Goal: Task Accomplishment & Management: Use online tool/utility

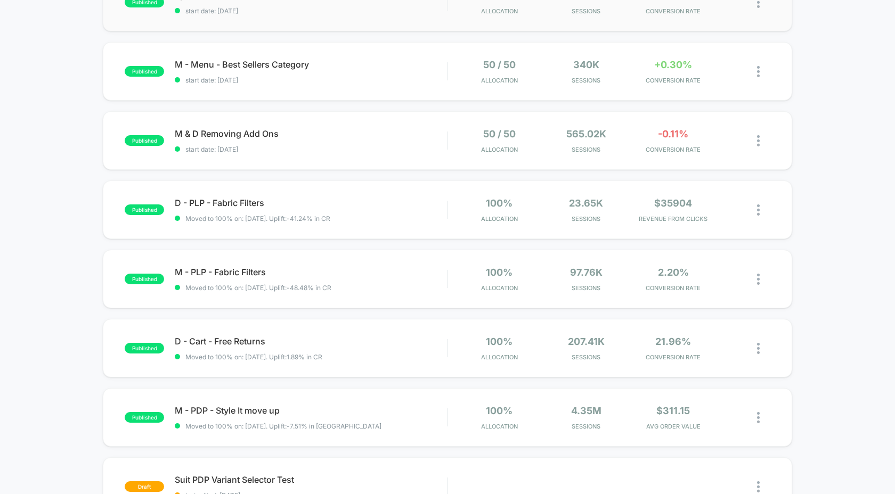
scroll to position [413, 0]
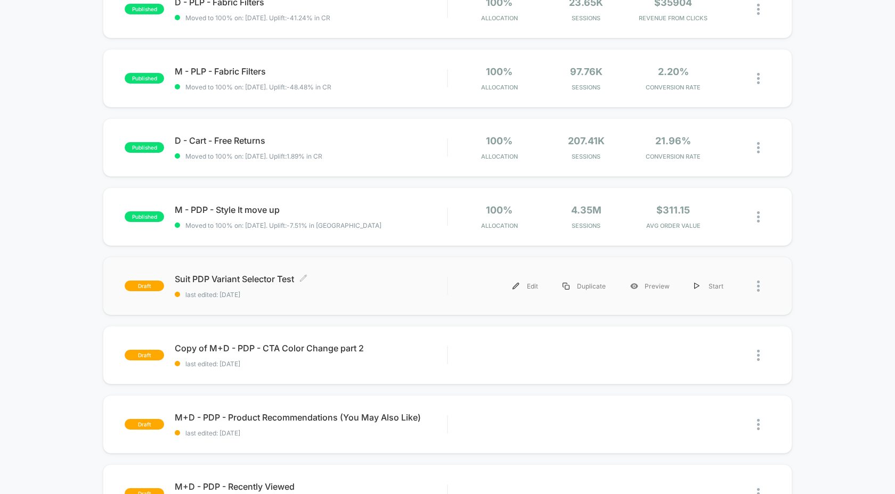
click at [271, 279] on span "Suit PDP Variant Selector Test Click to edit experience details" at bounding box center [311, 279] width 272 height 11
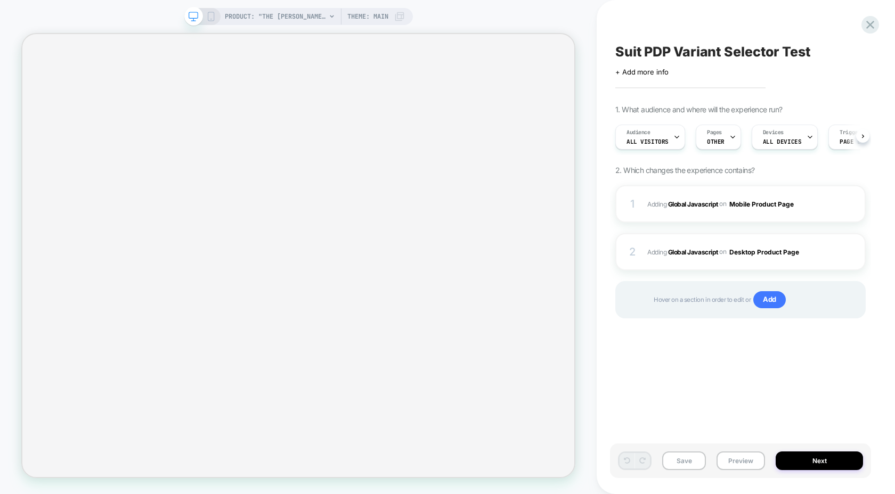
scroll to position [0, 1]
click at [699, 205] on b "Global Javascript" at bounding box center [693, 204] width 50 height 8
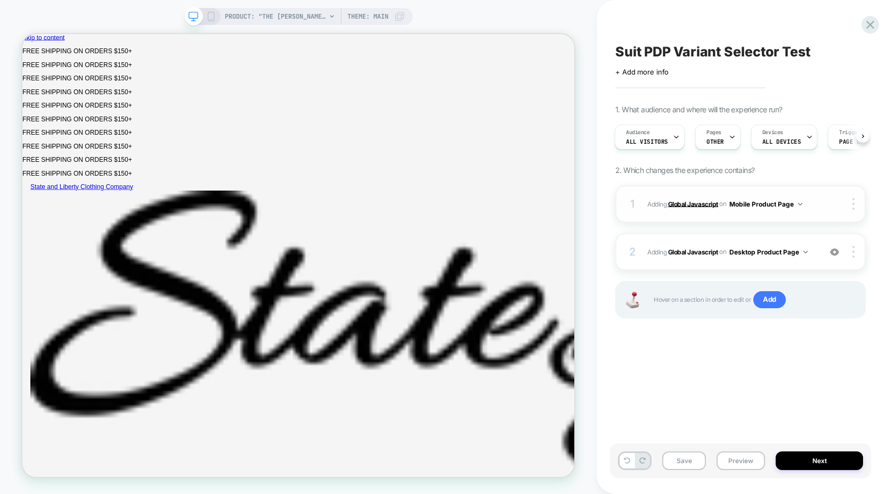
scroll to position [0, 0]
click at [693, 204] on b "Global Javascript" at bounding box center [693, 204] width 50 height 8
click at [707, 358] on div "Suit PDP Variant Selector Test Click to edit experience details + Add more info…" at bounding box center [740, 247] width 261 height 473
select select "**********"
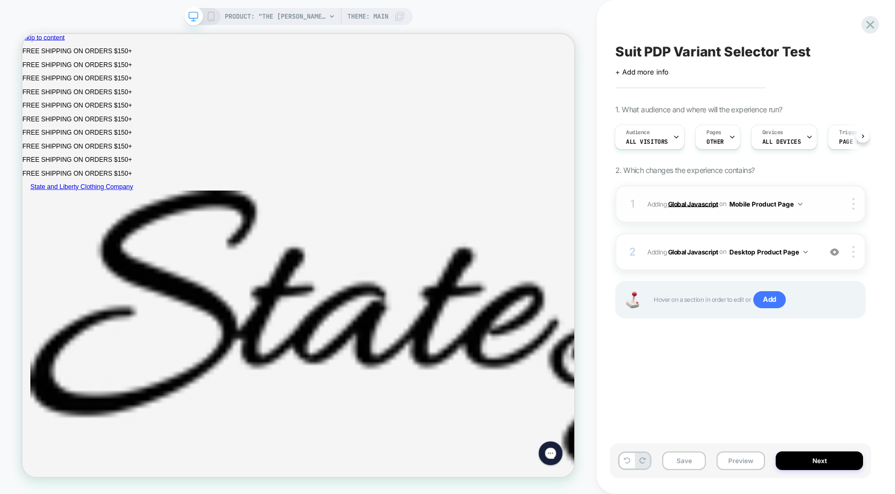
select select "**********"
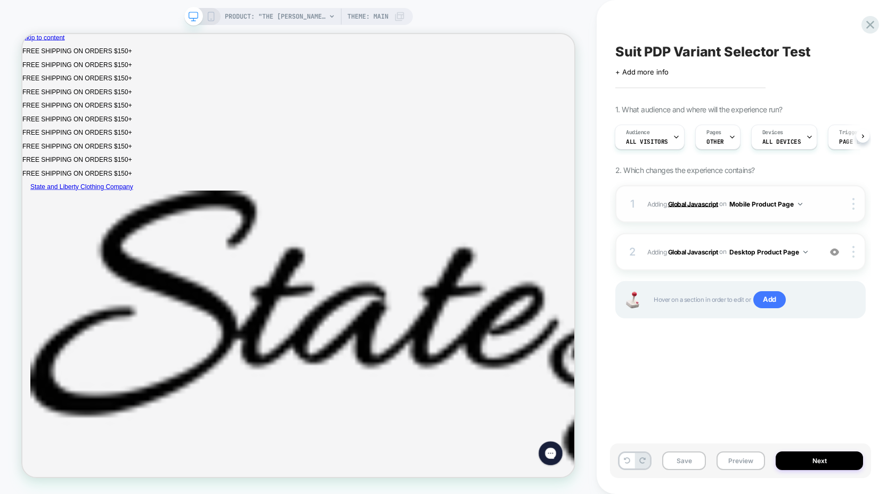
select select "**********"
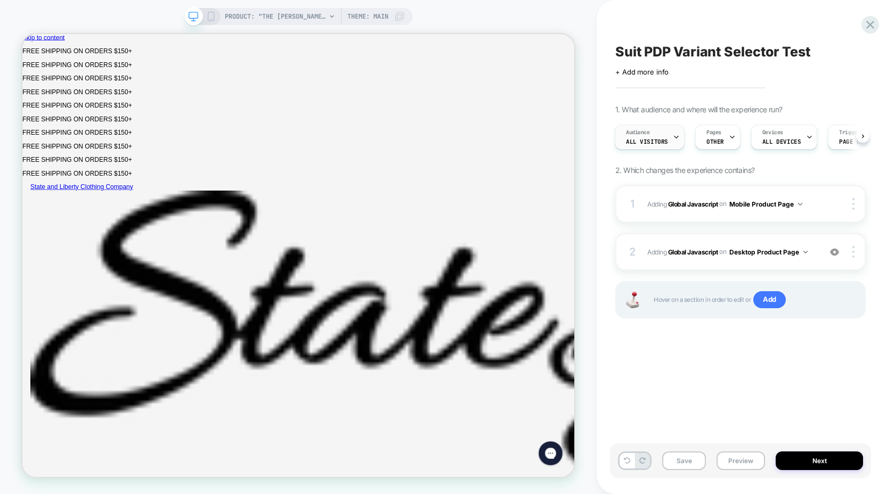
click at [656, 134] on div "Audience All Visitors" at bounding box center [646, 137] width 63 height 24
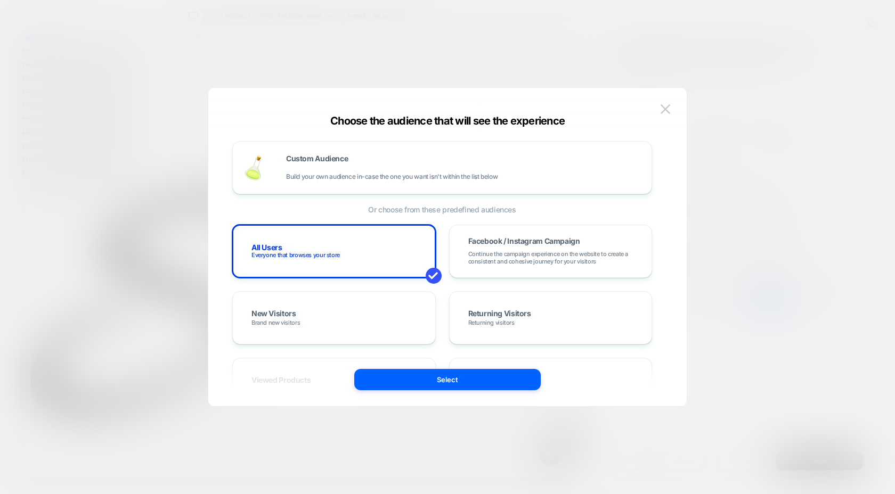
click at [768, 324] on div at bounding box center [447, 247] width 895 height 494
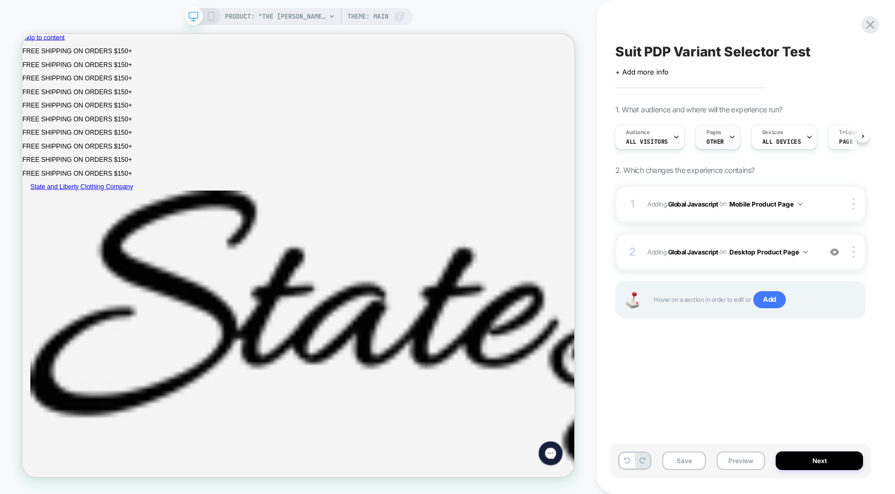
click at [725, 136] on div "Pages OTHER" at bounding box center [715, 137] width 39 height 24
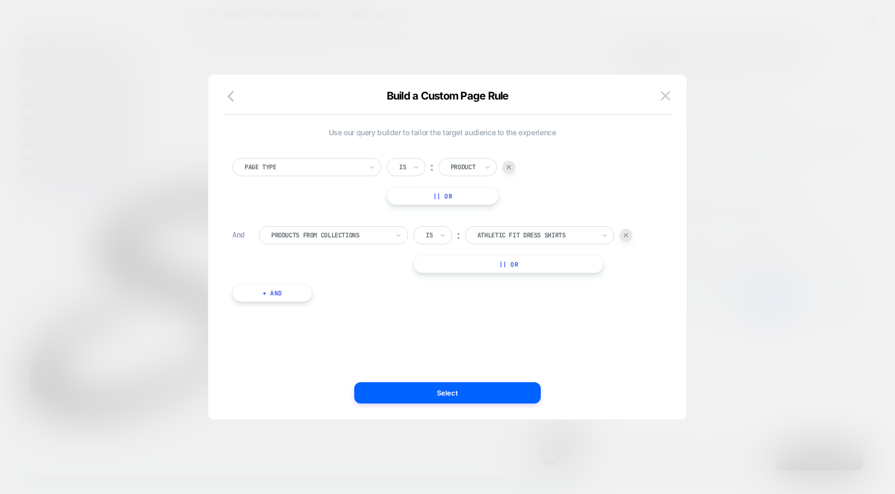
click at [725, 147] on div at bounding box center [447, 247] width 895 height 494
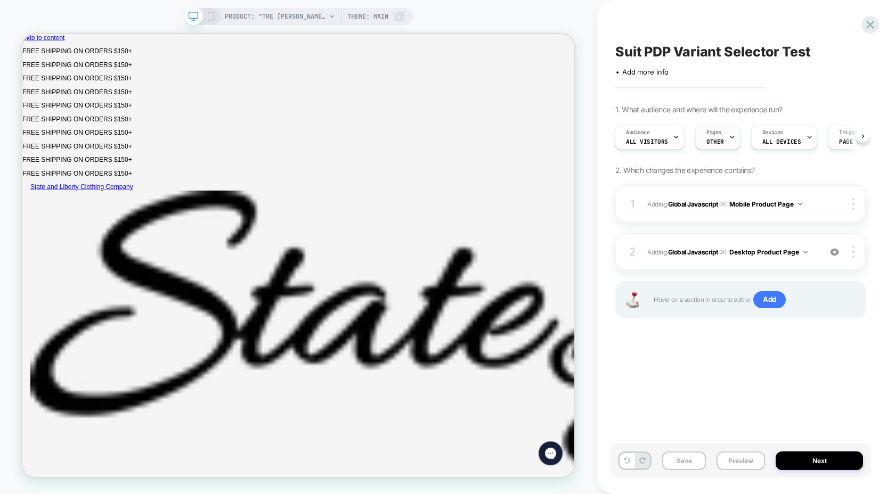
click at [716, 138] on span "OTHER" at bounding box center [715, 141] width 18 height 7
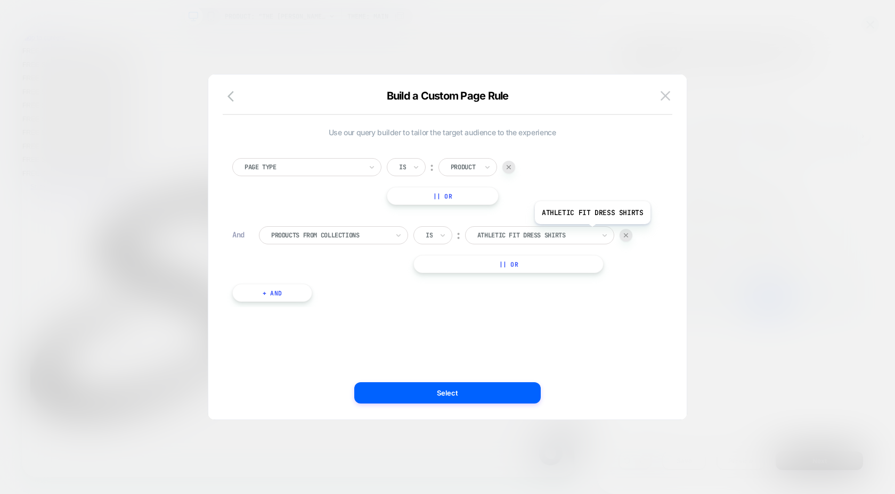
click at [591, 232] on div at bounding box center [535, 236] width 117 height 10
click at [654, 266] on div "Page Type Is ︰ Product || Or And Products From Collections Is ︰ Athletic Fit Dr…" at bounding box center [442, 224] width 430 height 165
click at [752, 283] on div at bounding box center [447, 247] width 895 height 494
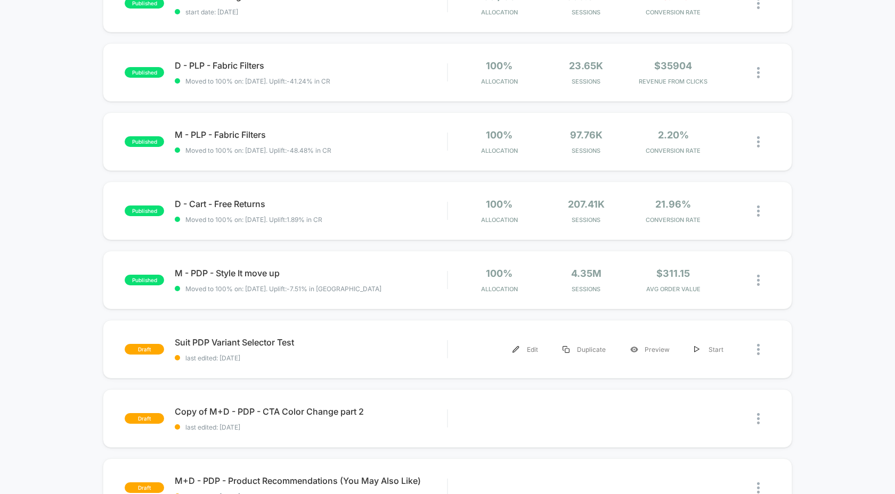
scroll to position [392, 0]
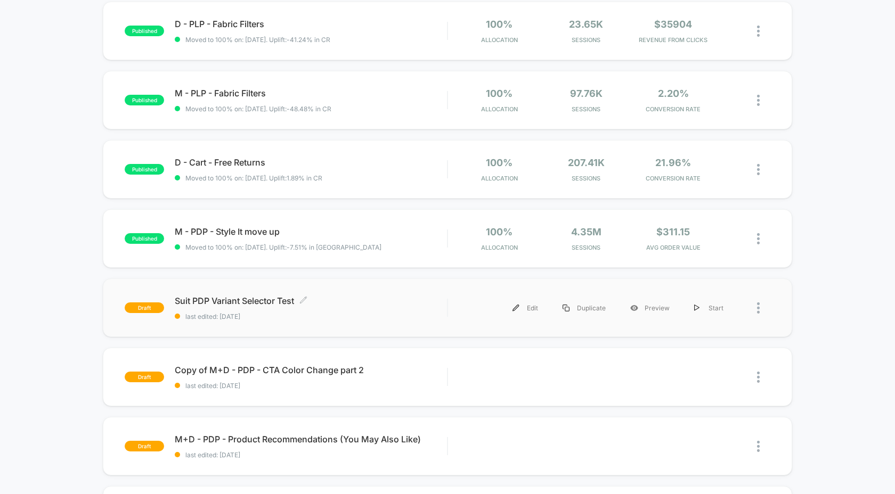
click at [231, 298] on span "Suit PDP Variant Selector Test Click to edit experience details" at bounding box center [311, 301] width 272 height 11
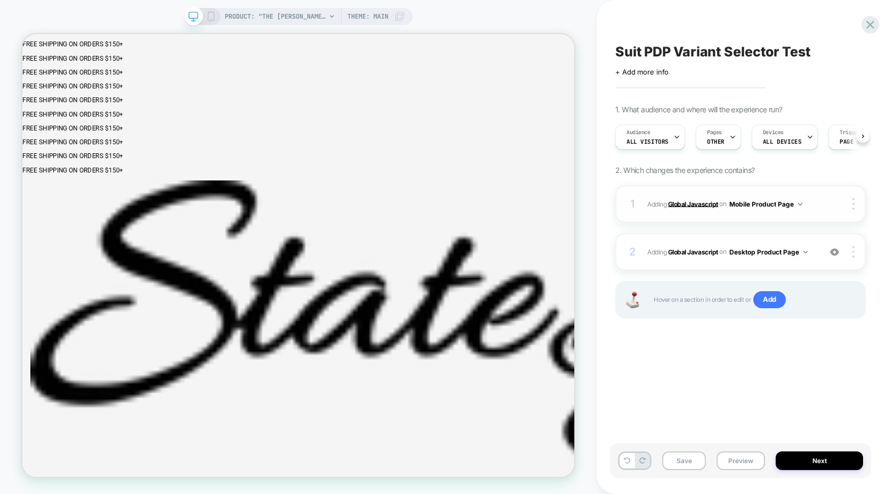
click at [704, 205] on b "Global Javascript" at bounding box center [693, 204] width 50 height 8
click at [796, 203] on button "Mobile Product Page" at bounding box center [765, 204] width 73 height 13
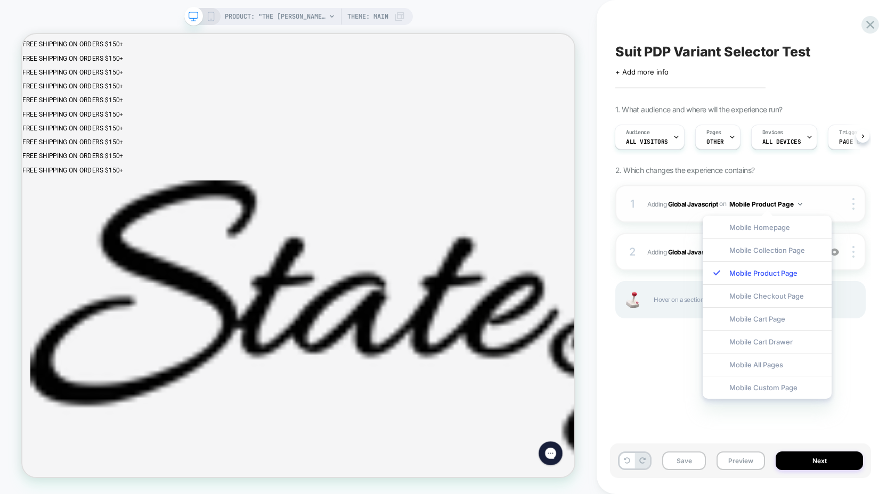
scroll to position [0, 0]
click at [800, 199] on button "Mobile Product Page" at bounding box center [765, 204] width 73 height 13
click at [668, 364] on div "Suit PDP Variant Selector Test Click to edit experience details + Add more info…" at bounding box center [740, 247] width 261 height 473
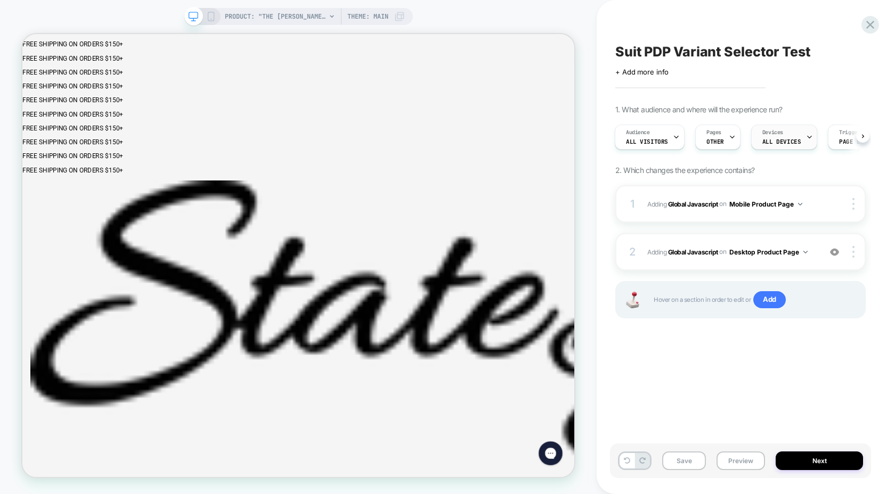
click at [786, 140] on span "ALL DEVICES" at bounding box center [781, 141] width 38 height 7
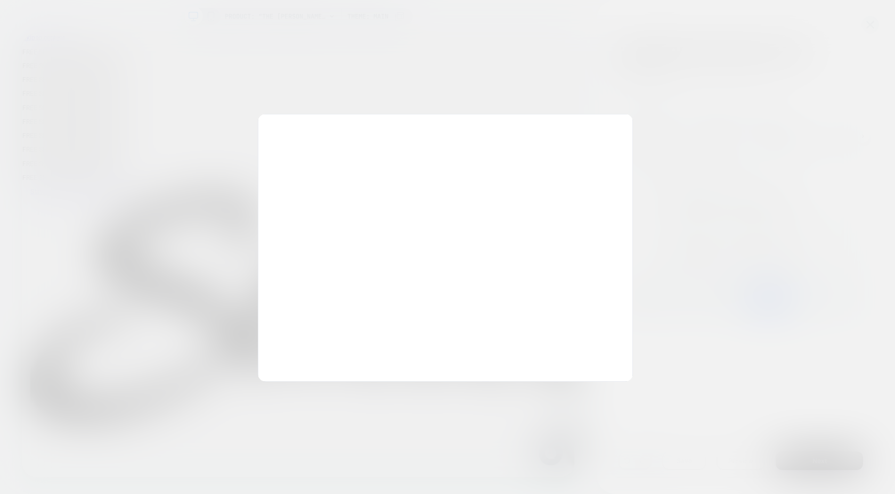
click at [775, 105] on div at bounding box center [447, 247] width 895 height 494
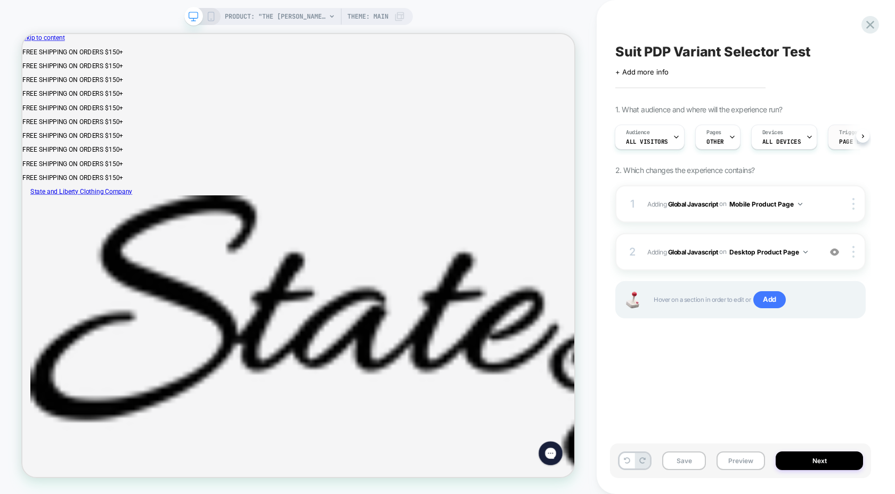
click at [839, 138] on span "Page Load" at bounding box center [854, 141] width 31 height 7
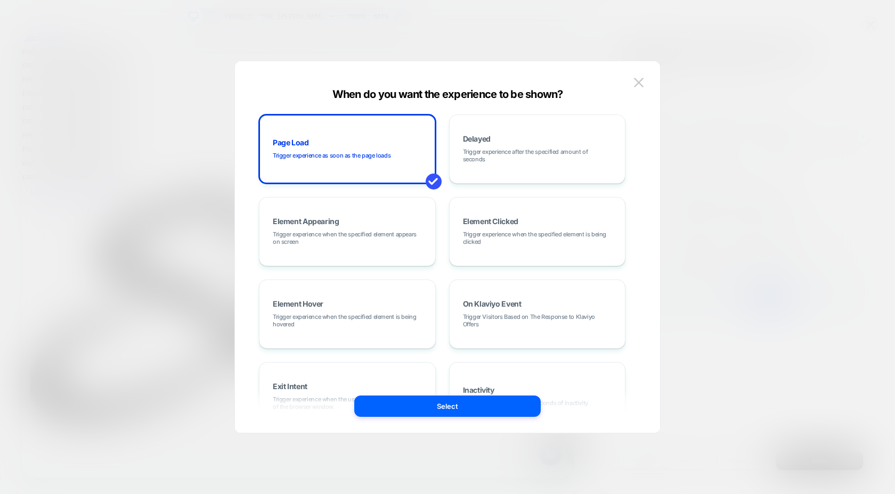
click at [766, 58] on div at bounding box center [447, 247] width 895 height 494
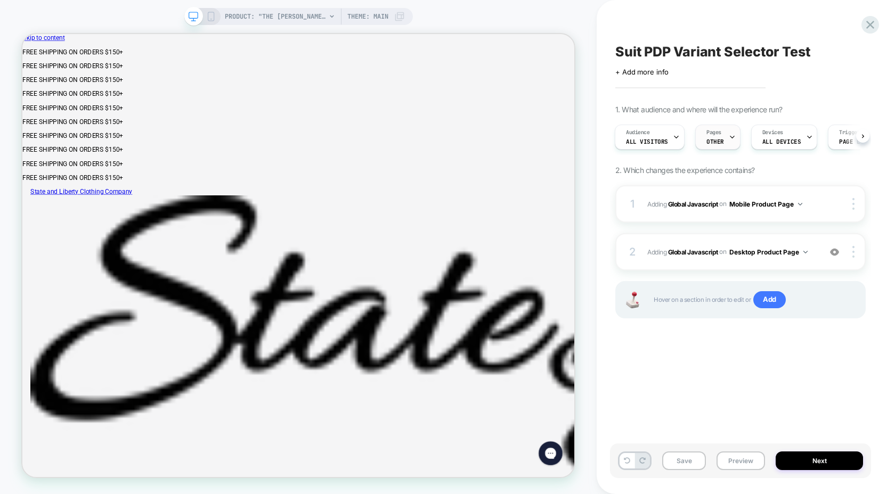
click at [721, 133] on div "Pages OTHER" at bounding box center [715, 137] width 39 height 24
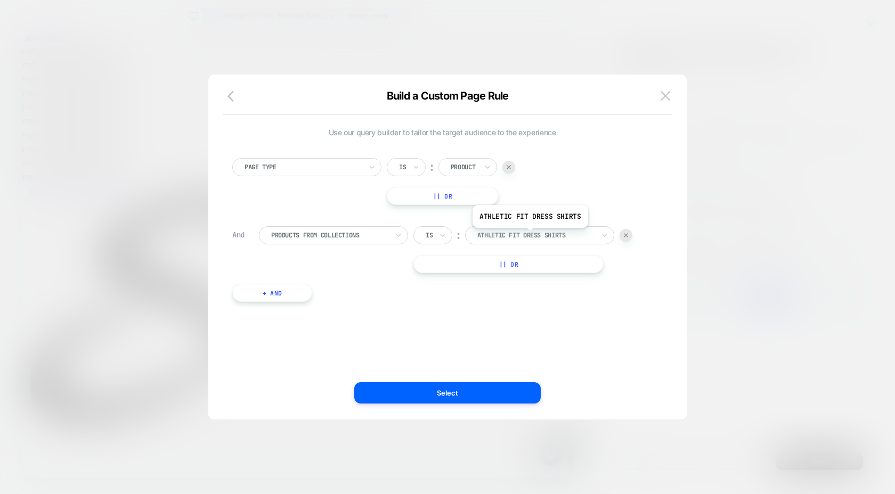
click at [529, 236] on div at bounding box center [535, 236] width 117 height 10
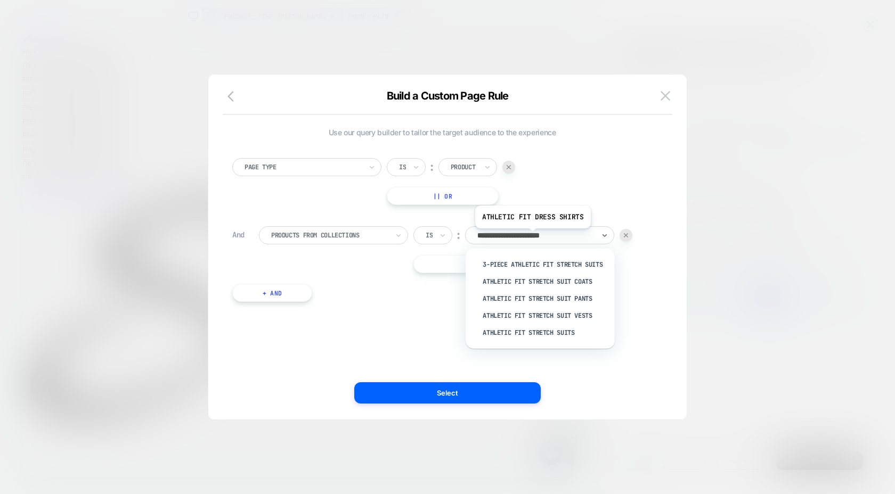
type input "**********"
click at [543, 328] on div "Athletic Fit Stretch Suits" at bounding box center [545, 332] width 139 height 17
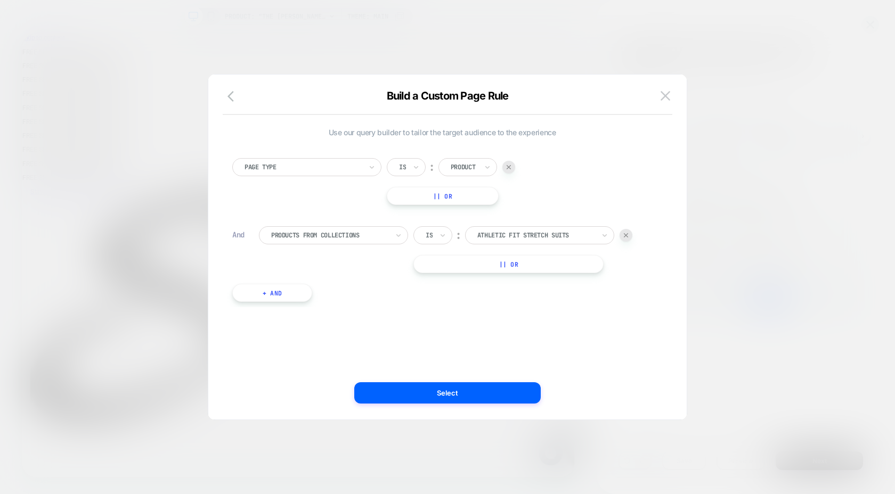
click at [393, 232] on div "Products From Collections" at bounding box center [333, 235] width 149 height 18
click at [508, 314] on div "Use our query builder to tailor the target audience to the experience Page Type…" at bounding box center [442, 247] width 446 height 303
click at [437, 237] on div "Is" at bounding box center [432, 235] width 39 height 18
click at [490, 345] on div "Use our query builder to tailor the target audience to the experience Page Type…" at bounding box center [442, 247] width 446 height 303
click at [456, 194] on button "|| Or" at bounding box center [443, 196] width 112 height 18
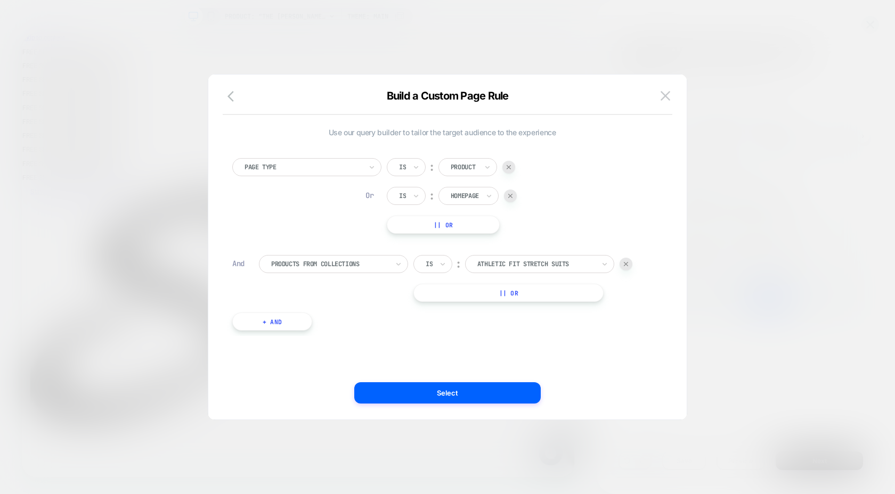
click at [508, 196] on div at bounding box center [510, 196] width 13 height 13
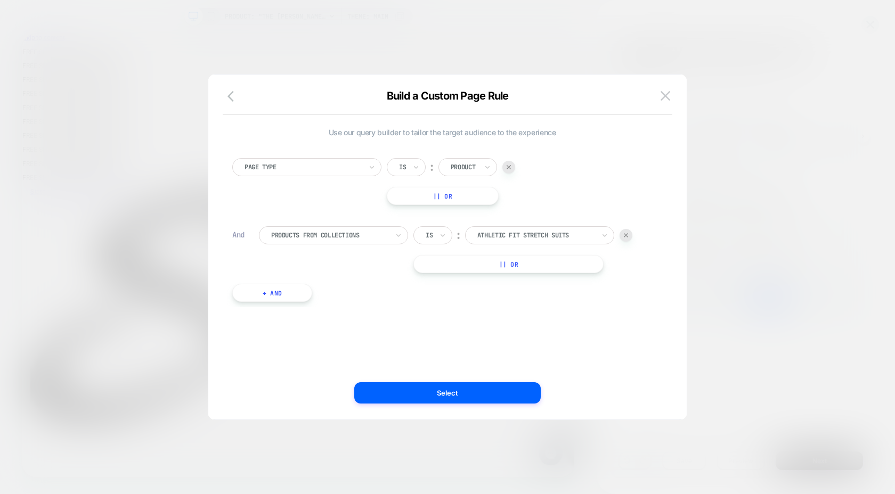
click at [490, 322] on div "Use our query builder to tailor the target audience to the experience Page Type…" at bounding box center [442, 247] width 446 height 303
click at [452, 398] on button "Select" at bounding box center [447, 393] width 186 height 21
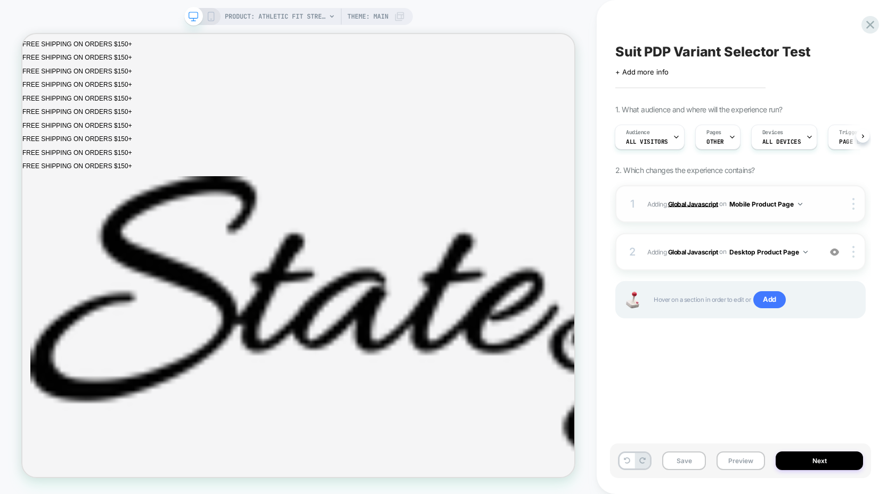
click at [695, 202] on b "Global Javascript" at bounding box center [693, 204] width 50 height 8
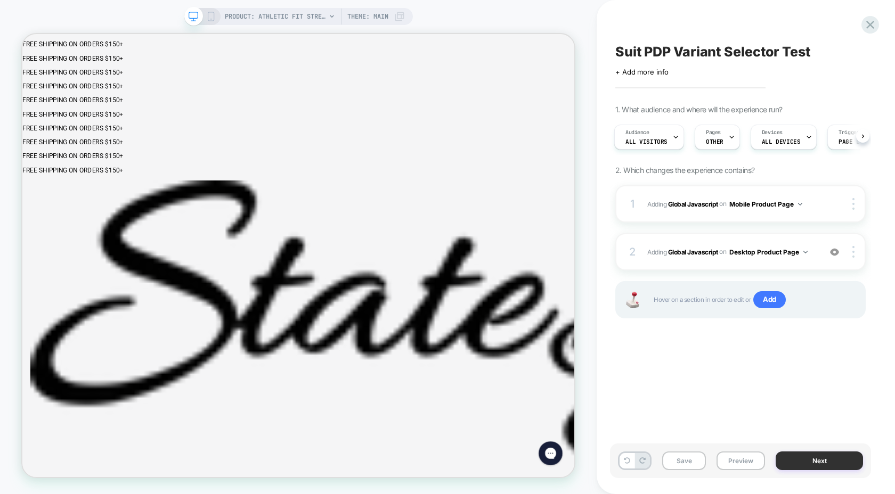
scroll to position [0, 0]
click at [790, 460] on button "Next" at bounding box center [819, 461] width 87 height 19
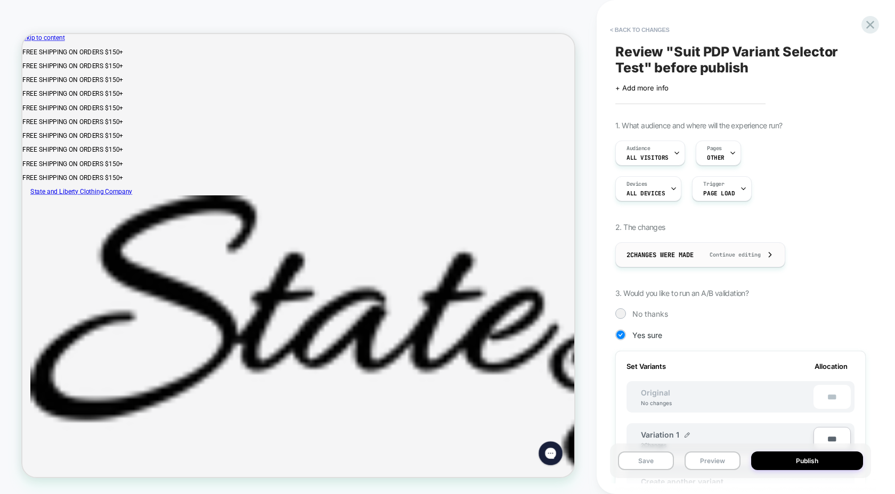
click at [760, 255] on span "Continue editing" at bounding box center [730, 254] width 62 height 7
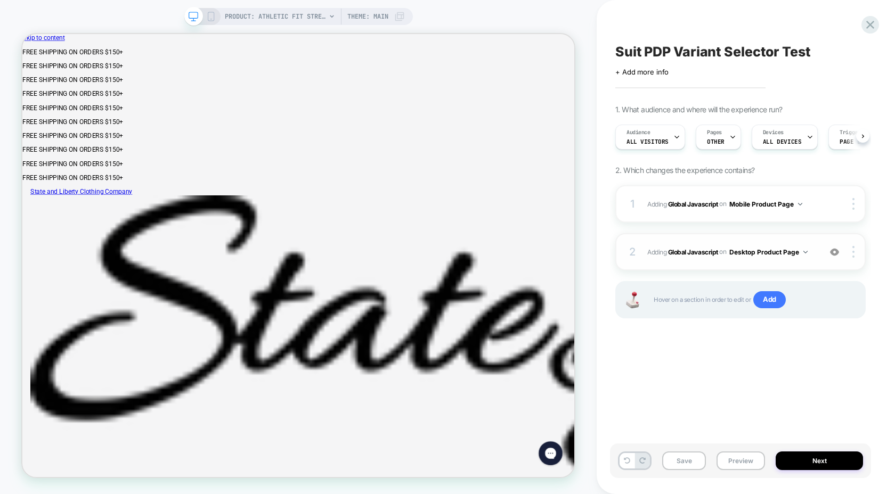
scroll to position [0, 1]
click at [690, 206] on b "Global Javascript" at bounding box center [693, 204] width 50 height 8
click at [742, 204] on button "Mobile Product Page" at bounding box center [765, 204] width 73 height 13
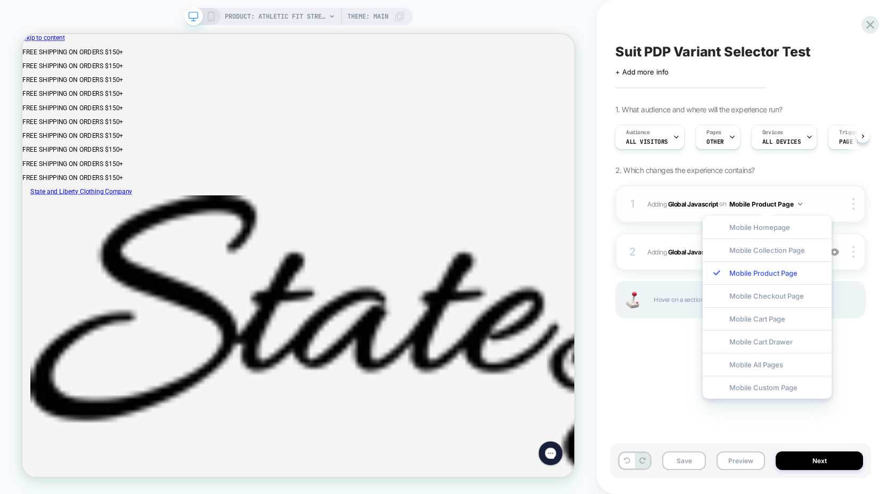
click at [690, 198] on span "Adding Global Javascript on Mobile Product Page" at bounding box center [731, 204] width 168 height 13
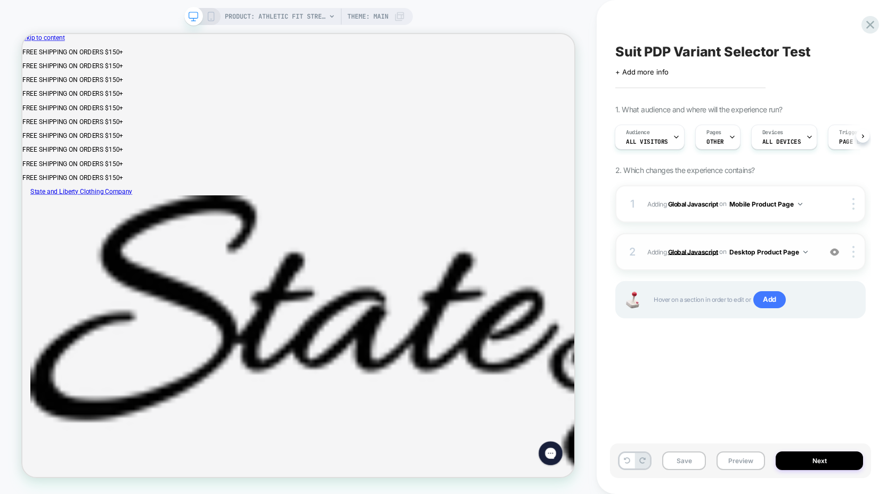
click at [680, 252] on b "Global Javascript" at bounding box center [693, 252] width 50 height 8
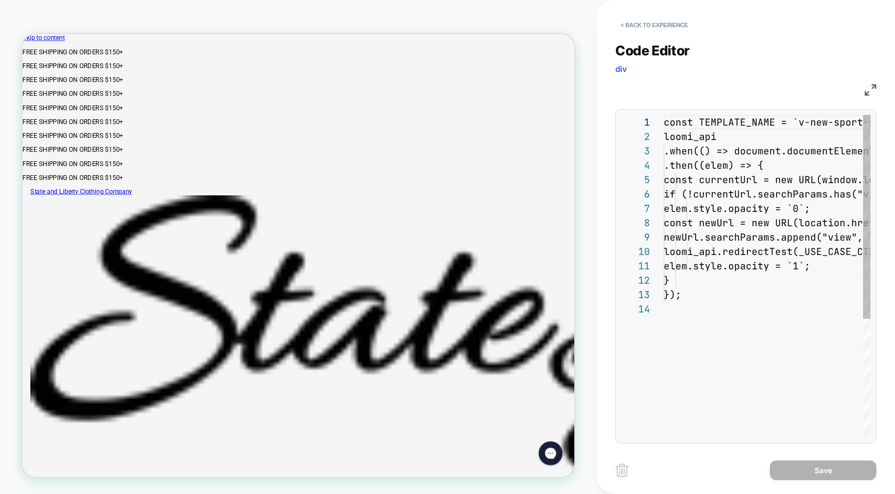
scroll to position [144, 0]
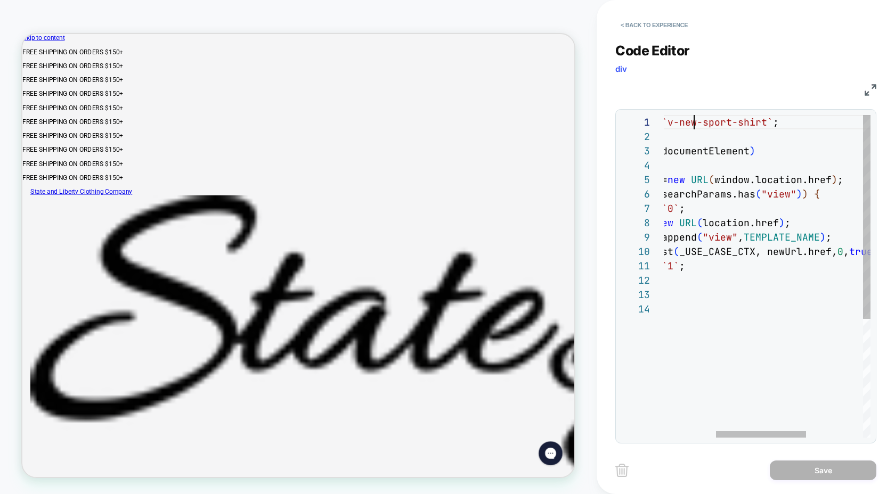
click at [696, 123] on div "const TEMPLATE_NAME = `v-new-sport-shirt` ; loomi_api .when ( ( ) => document.d…" at bounding box center [772, 370] width 456 height 510
drag, startPoint x: 689, startPoint y: 124, endPoint x: 776, endPoint y: 127, distance: 86.9
click at [776, 127] on div "const TEMPLATE_NAME = `v-new-sport-shirt` ; loomi_api .when ( ( ) => document.d…" at bounding box center [772, 370] width 456 height 510
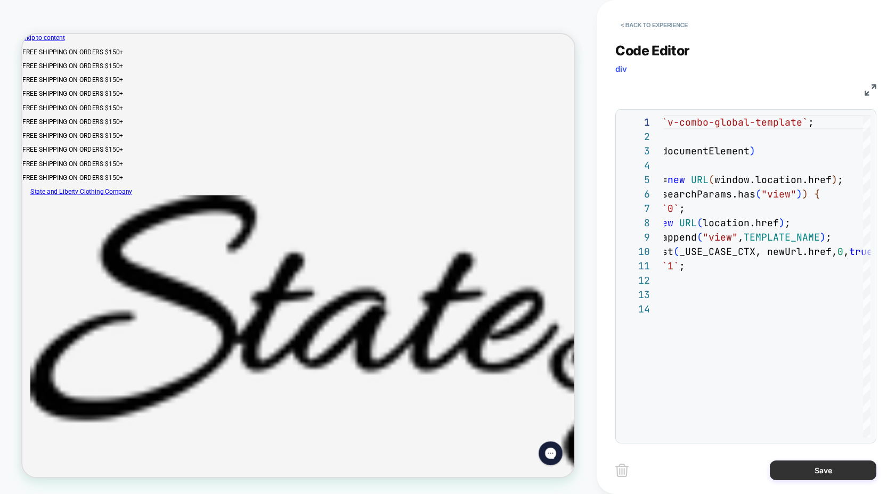
type textarea "**********"
click at [804, 470] on button "Save" at bounding box center [823, 471] width 107 height 20
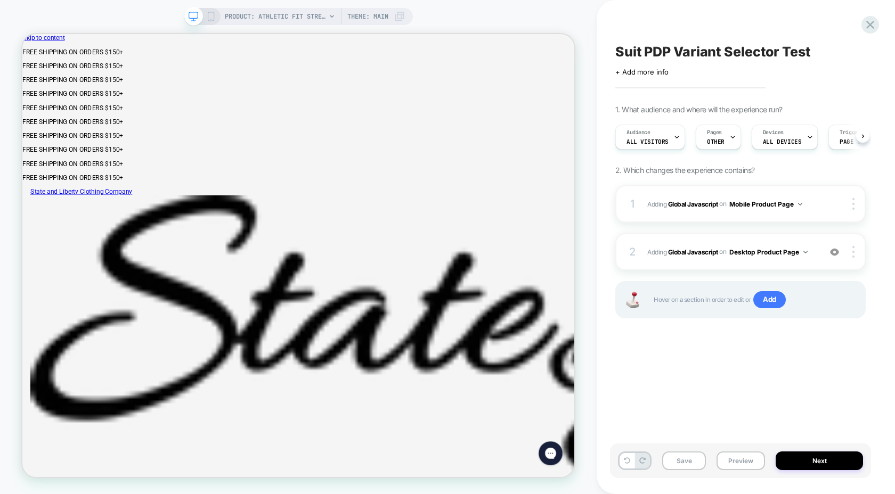
scroll to position [0, 1]
click at [703, 250] on b "Global Javascript" at bounding box center [693, 252] width 50 height 8
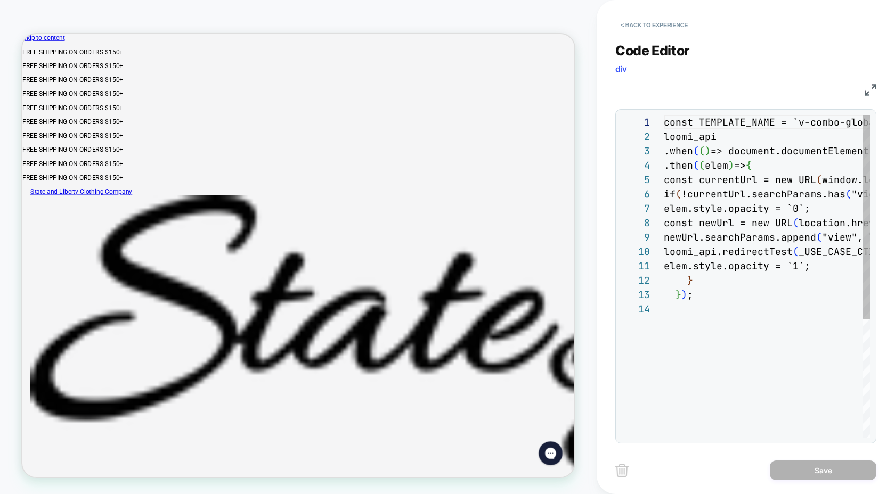
scroll to position [144, 0]
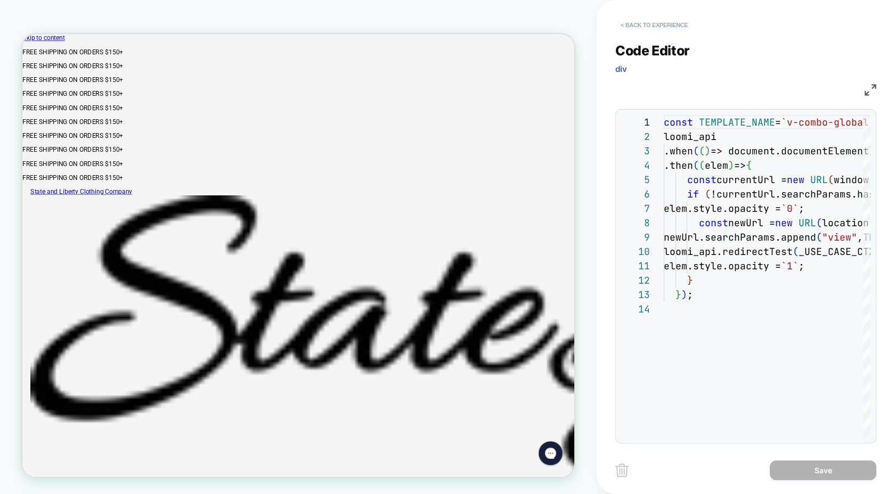
click at [622, 23] on button "< Back to experience" at bounding box center [654, 25] width 78 height 17
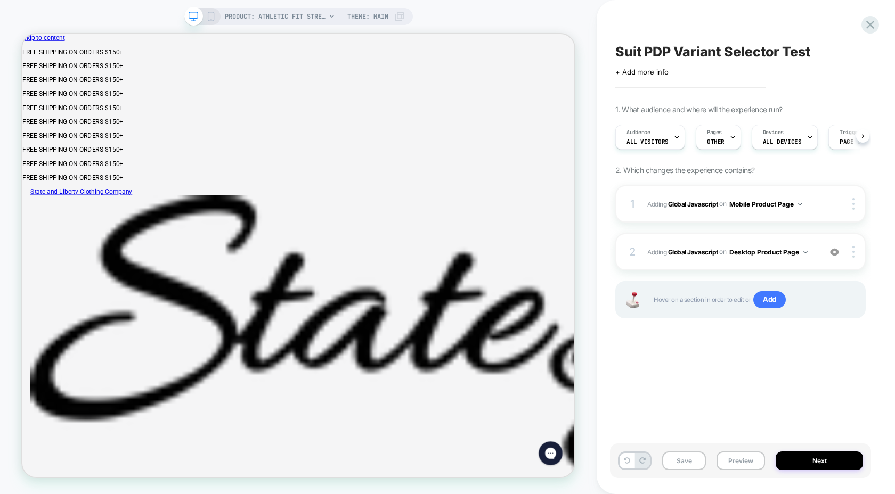
scroll to position [0, 1]
click at [690, 460] on button "Save" at bounding box center [684, 461] width 44 height 19
click at [799, 461] on button "Next" at bounding box center [819, 461] width 87 height 19
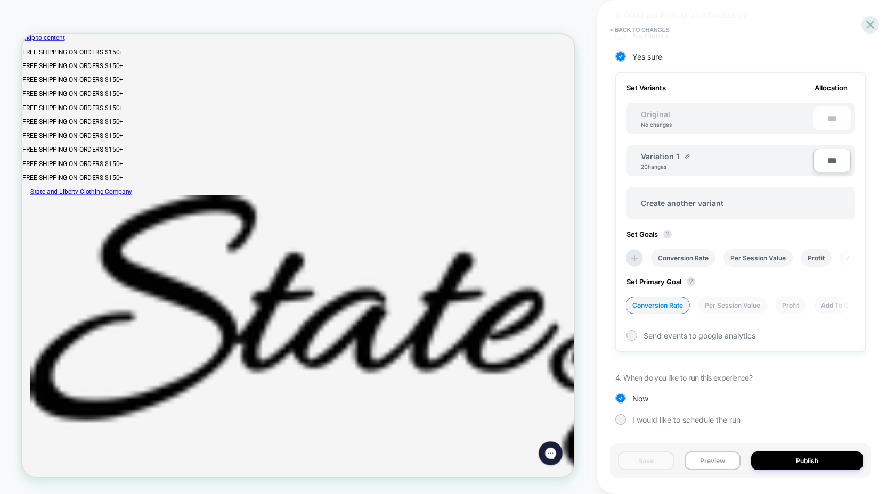
scroll to position [0, 0]
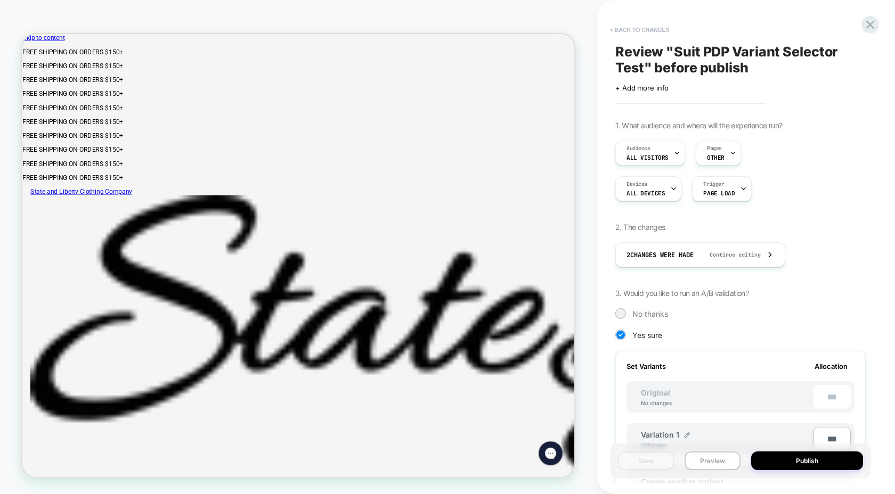
click at [622, 30] on button "< Back to changes" at bounding box center [640, 29] width 70 height 17
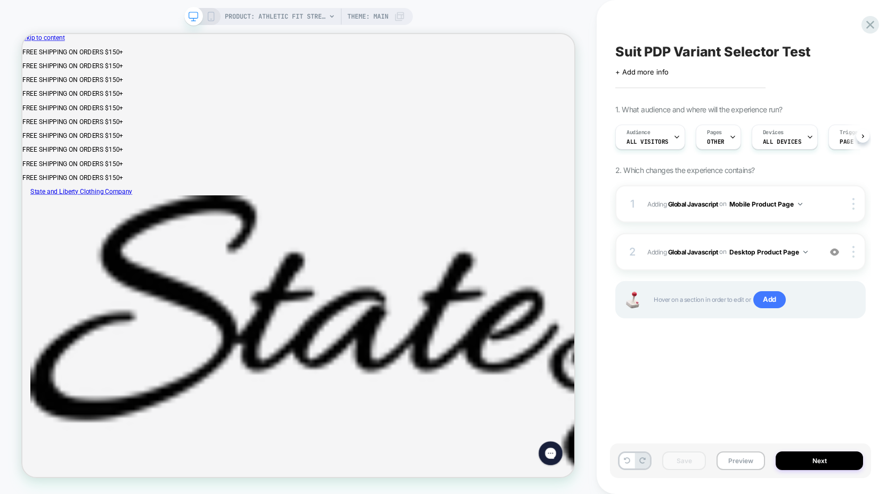
scroll to position [0, 1]
click at [696, 255] on b "Global Javascript" at bounding box center [693, 252] width 50 height 8
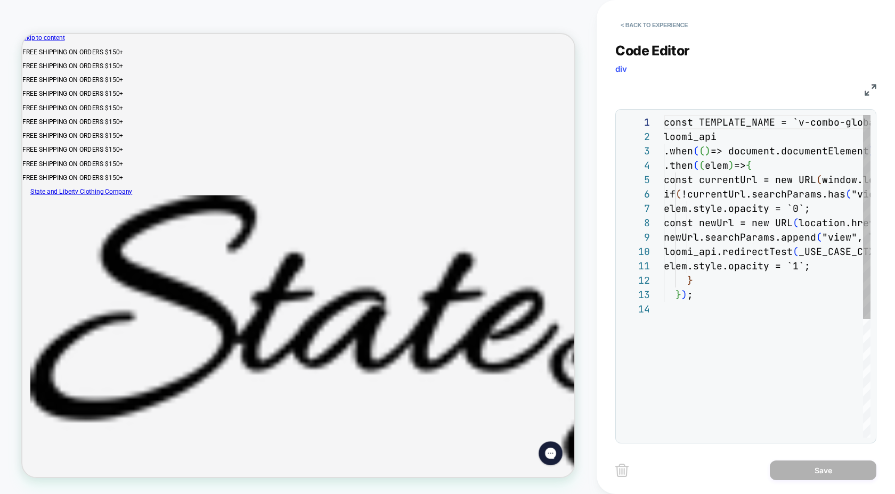
scroll to position [144, 0]
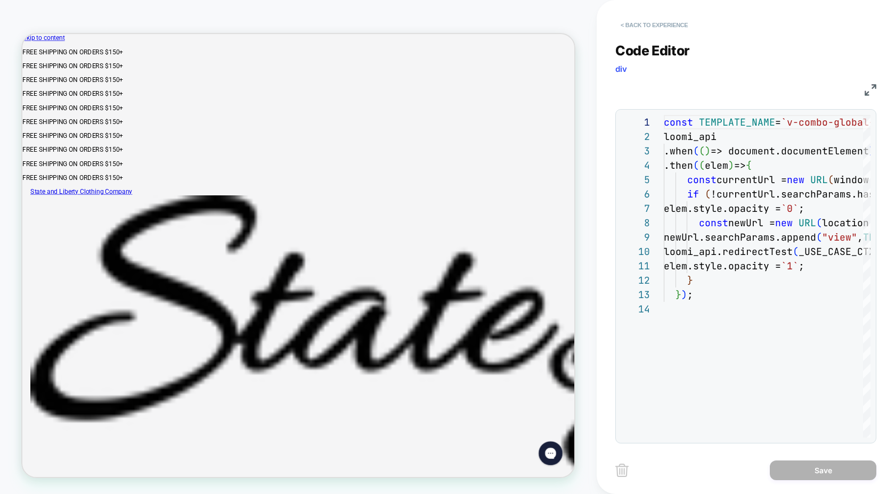
click at [650, 21] on button "< Back to experience" at bounding box center [654, 25] width 78 height 17
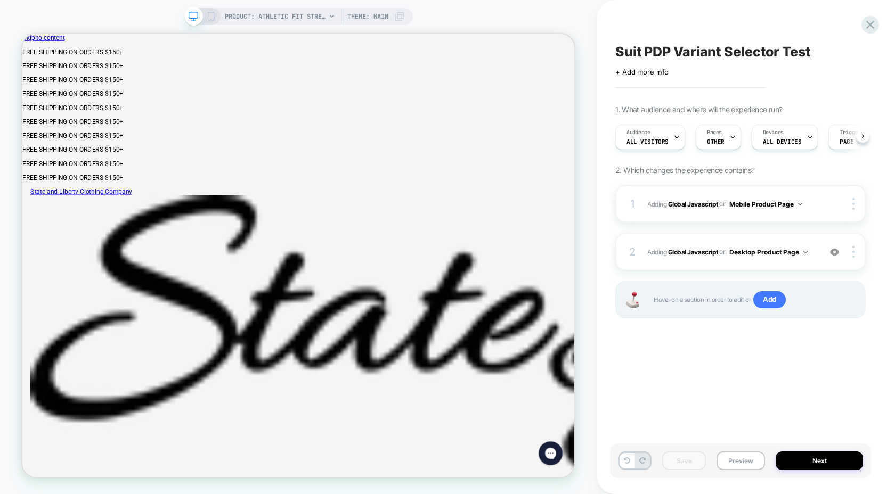
scroll to position [0, 1]
click at [869, 25] on icon at bounding box center [870, 25] width 8 height 8
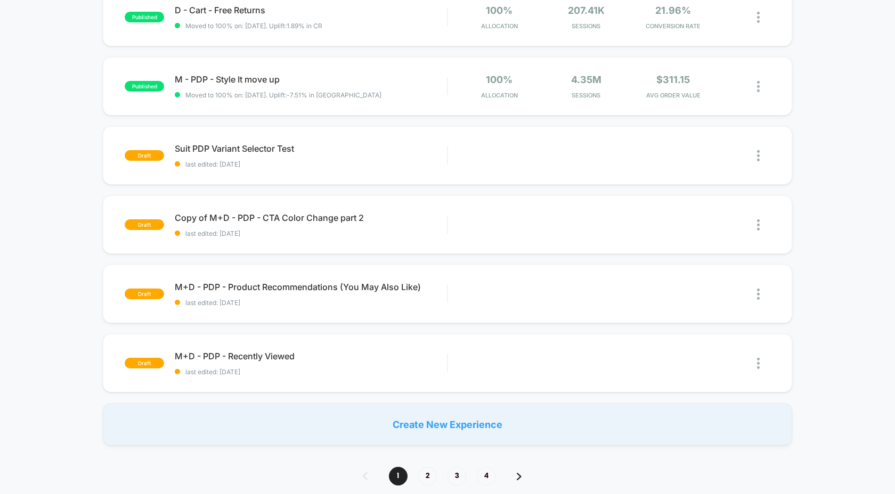
scroll to position [544, 0]
click at [428, 481] on span "2" at bounding box center [427, 476] width 19 height 19
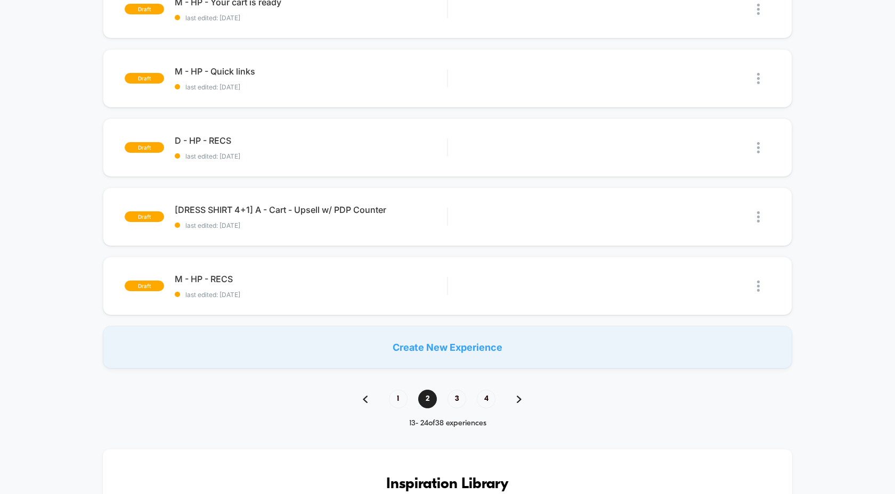
scroll to position [627, 0]
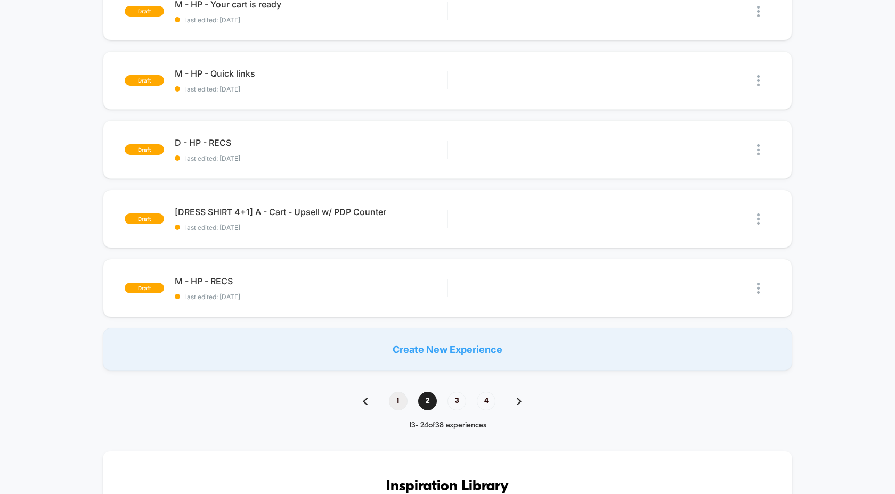
click at [401, 400] on span "1" at bounding box center [398, 401] width 19 height 19
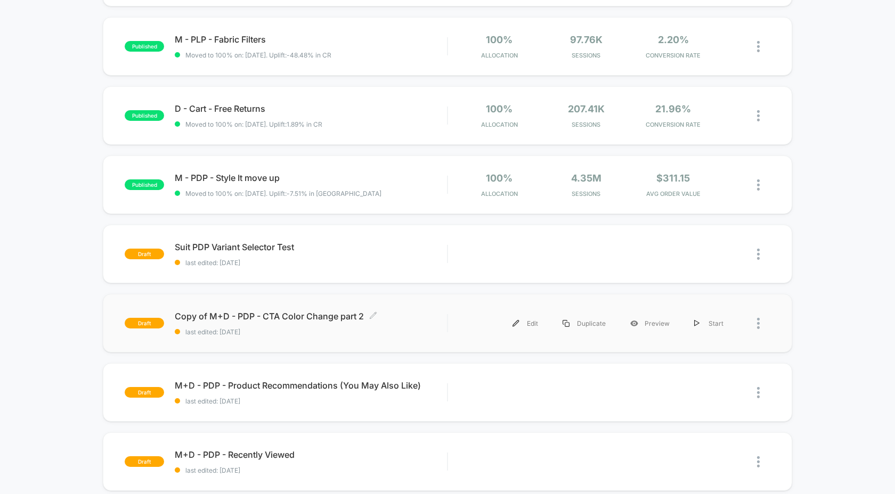
scroll to position [446, 0]
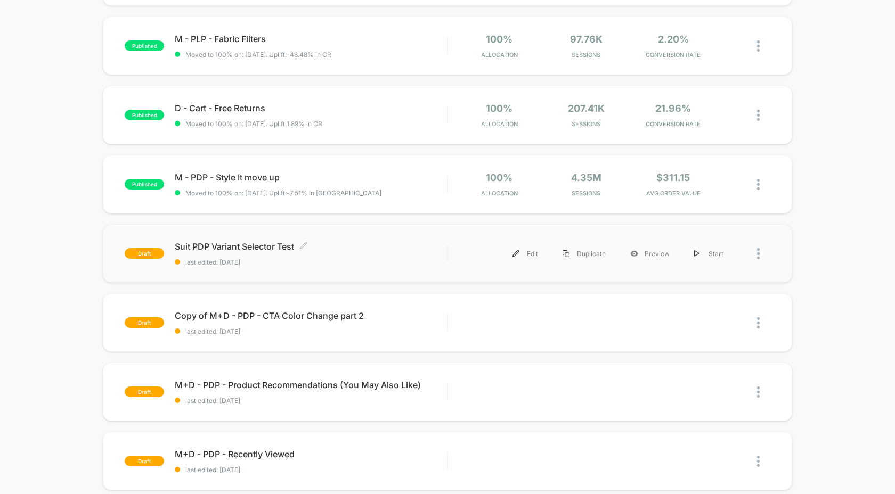
click at [243, 243] on span "Suit PDP Variant Selector Test Click to edit experience details" at bounding box center [311, 246] width 272 height 11
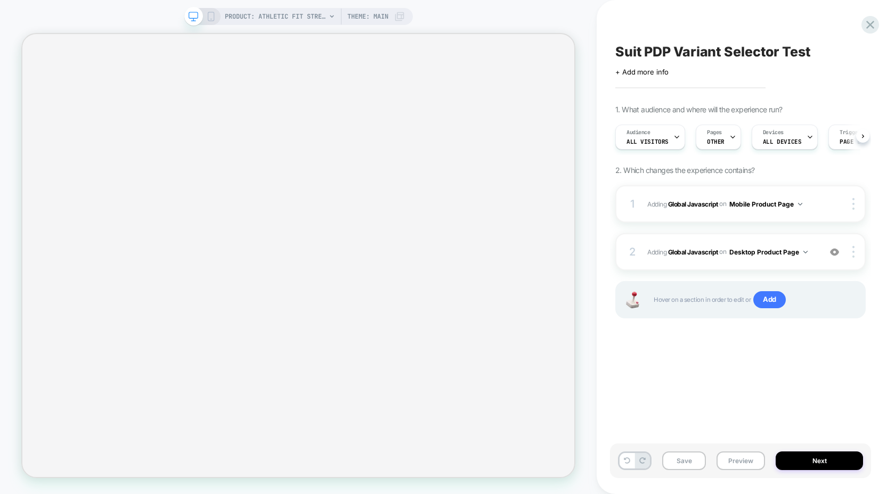
scroll to position [0, 1]
click at [697, 207] on b "Global Javascript" at bounding box center [693, 204] width 50 height 8
click at [687, 253] on b "Global Javascript" at bounding box center [693, 252] width 50 height 8
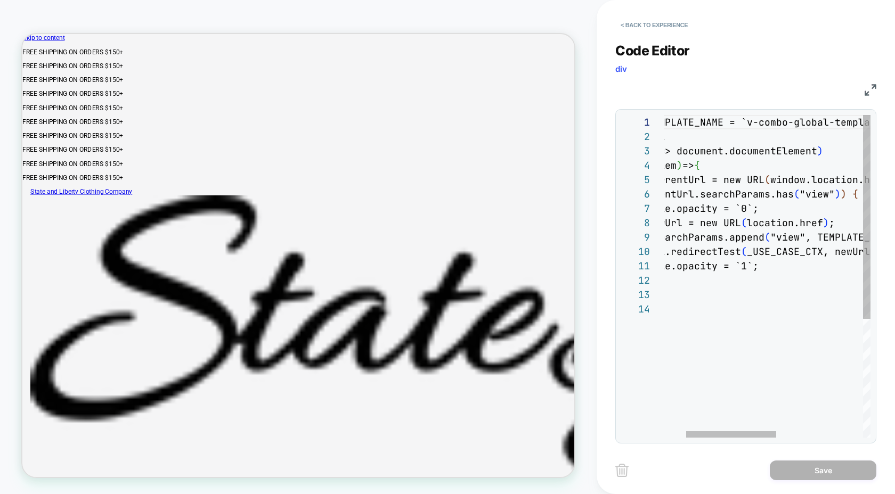
scroll to position [0, 0]
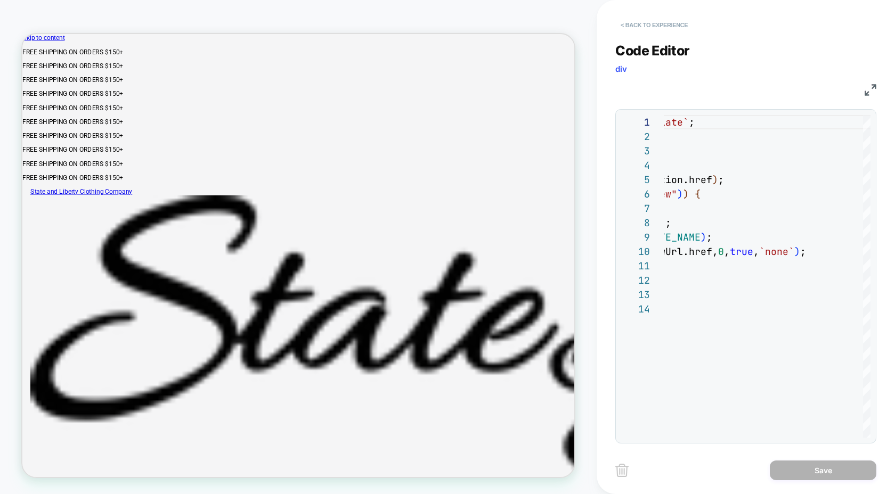
click at [623, 27] on button "< Back to experience" at bounding box center [654, 25] width 78 height 17
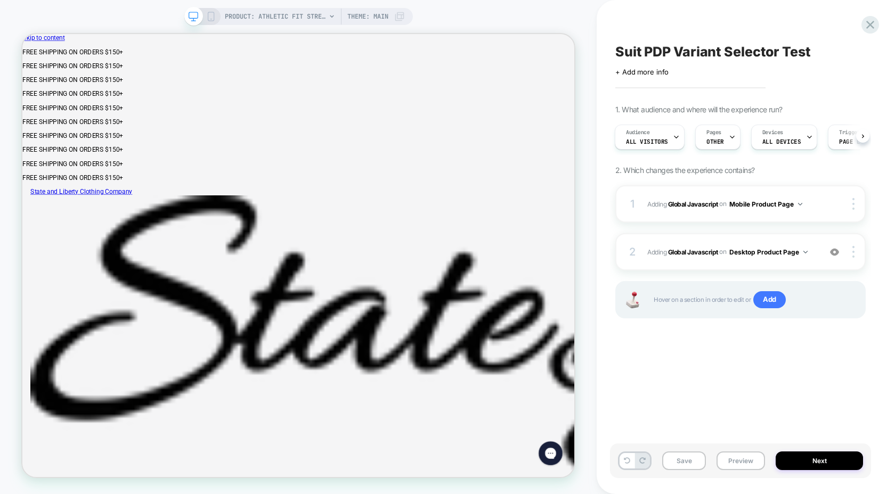
click at [684, 338] on div "1 Adding Global Javascript on Mobile Product Page Copy to Desktop Target All De…" at bounding box center [740, 265] width 250 height 160
drag, startPoint x: 649, startPoint y: 203, endPoint x: 825, endPoint y: 205, distance: 176.4
click at [825, 205] on div "1 Adding Global Javascript on Mobile Product Page Copy to Desktop Target All De…" at bounding box center [740, 203] width 250 height 37
click at [855, 205] on div at bounding box center [855, 204] width 20 height 12
click at [758, 359] on div "Suit PDP Variant Selector Test Click to edit experience details + Add more info…" at bounding box center [740, 247] width 261 height 473
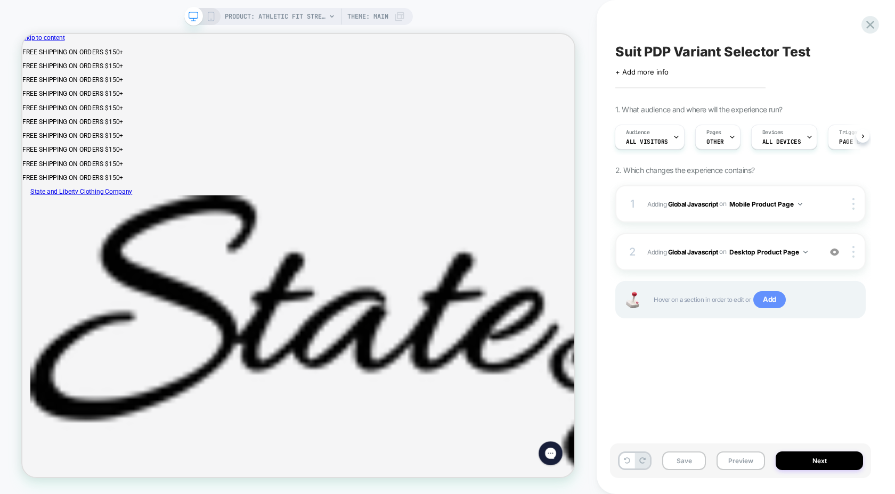
click at [764, 303] on span "Add" at bounding box center [769, 299] width 32 height 17
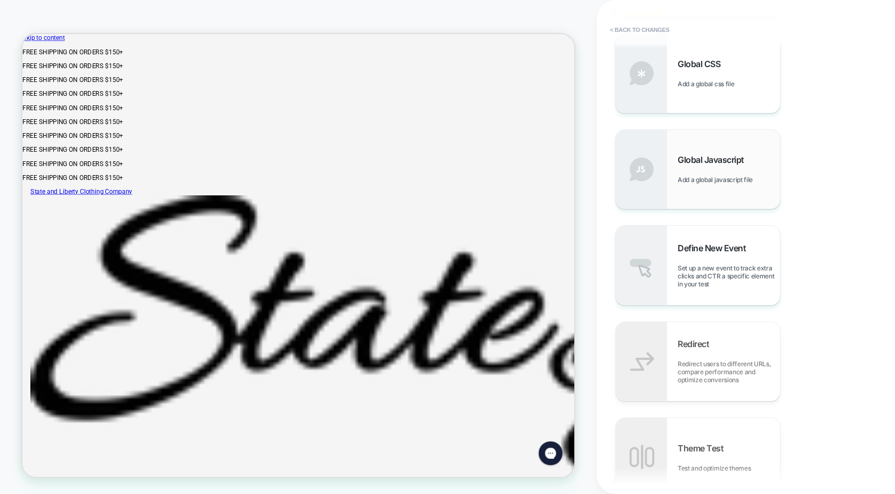
scroll to position [513, 0]
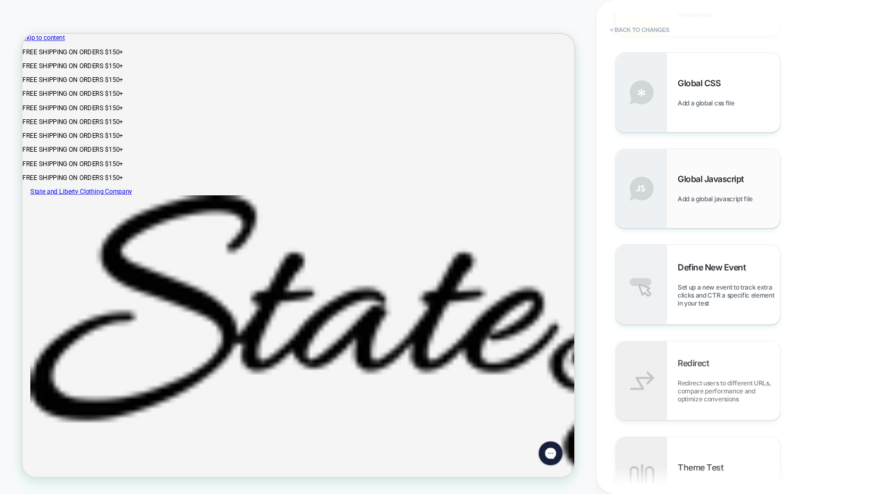
click at [718, 199] on span "Add a global javascript file" at bounding box center [718, 199] width 80 height 8
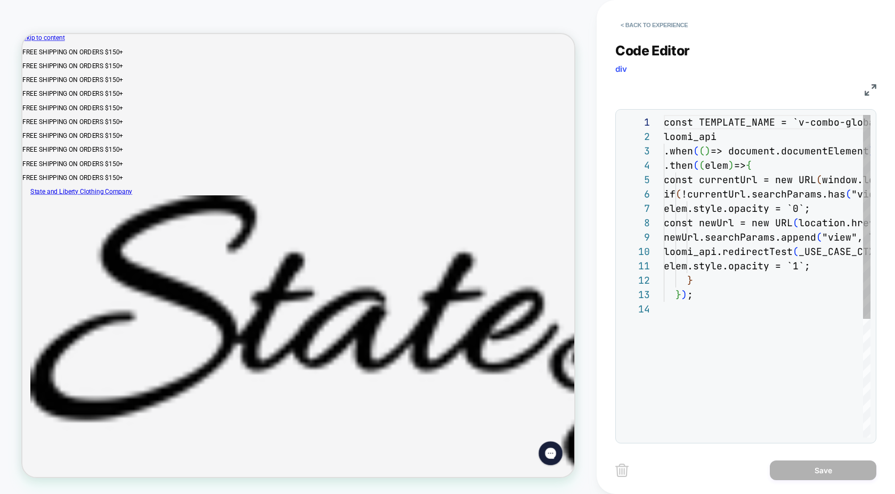
scroll to position [144, 0]
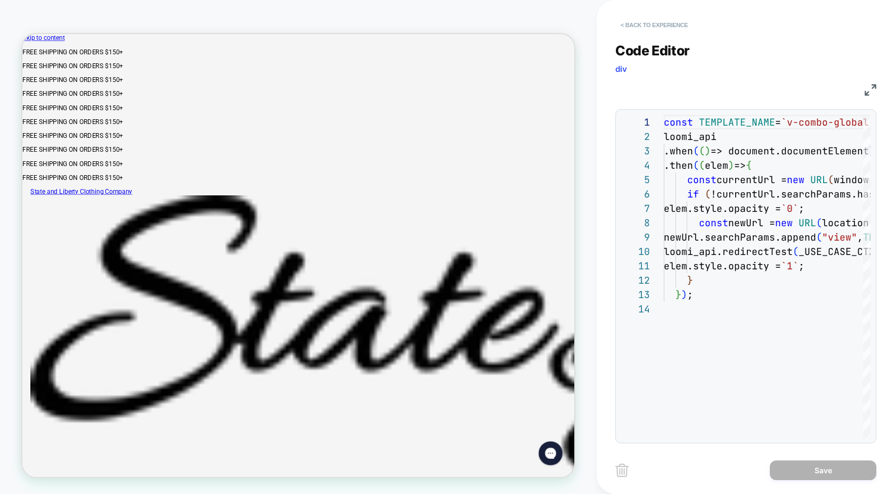
click at [638, 22] on button "< Back to experience" at bounding box center [654, 25] width 78 height 17
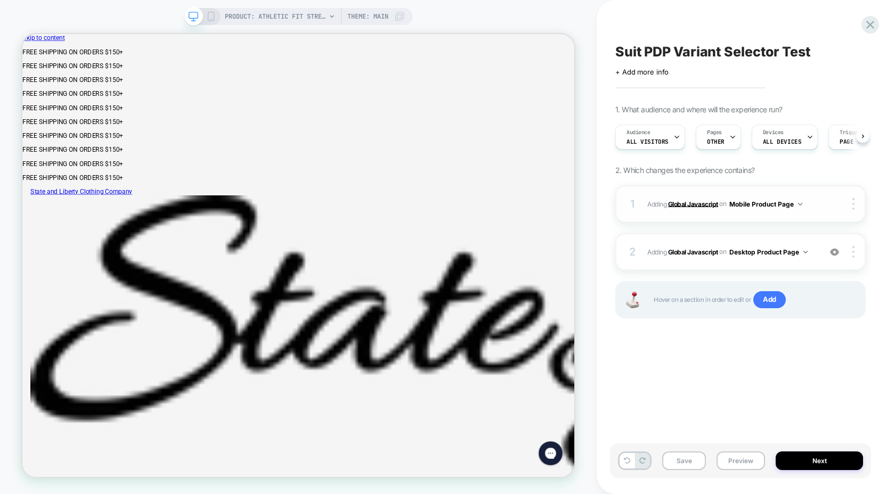
scroll to position [0, 1]
click at [721, 373] on div "Suit PDP Variant Selector Test Click to edit experience details + Add more info…" at bounding box center [740, 247] width 261 height 473
click at [691, 258] on div "2 Adding Global Javascript on Desktop Product Page Add Before Add After Copy to…" at bounding box center [740, 251] width 250 height 37
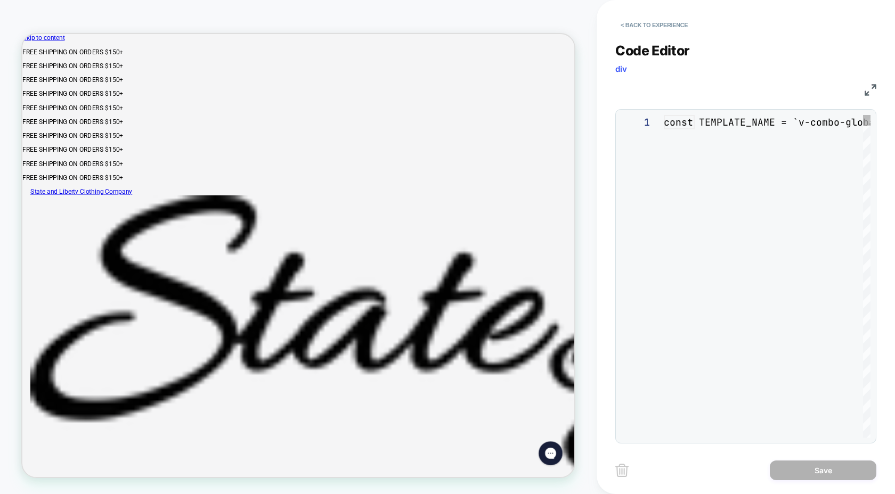
scroll to position [144, 0]
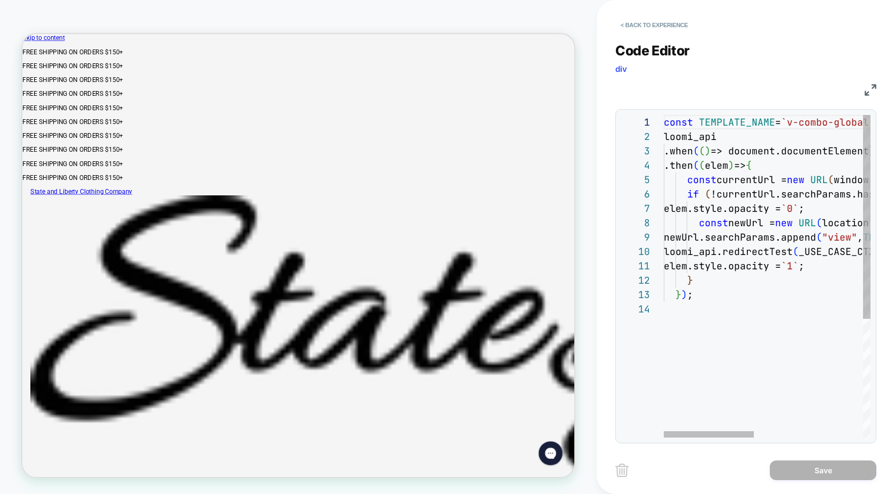
click at [735, 122] on div "const TEMPLATE_NAME = `v-combo-global-template` ; loomi_api .when ( ( ) => docu…" at bounding box center [892, 370] width 456 height 510
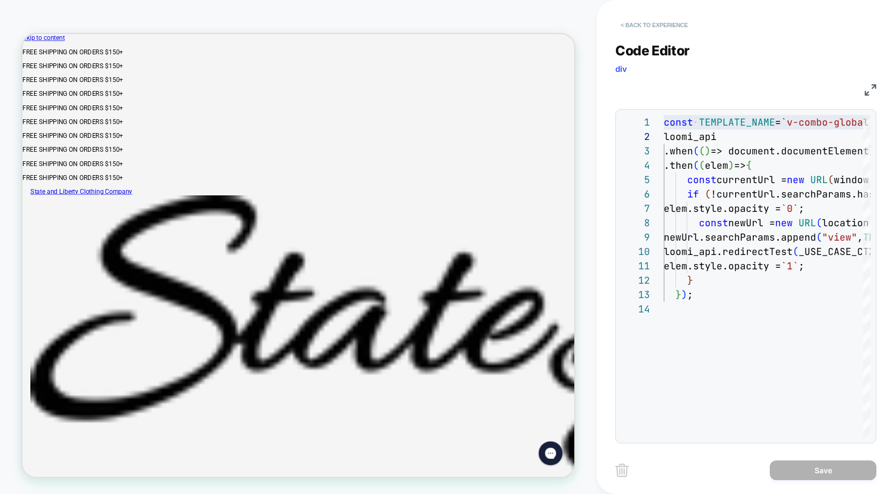
click at [619, 26] on button "< Back to experience" at bounding box center [654, 25] width 78 height 17
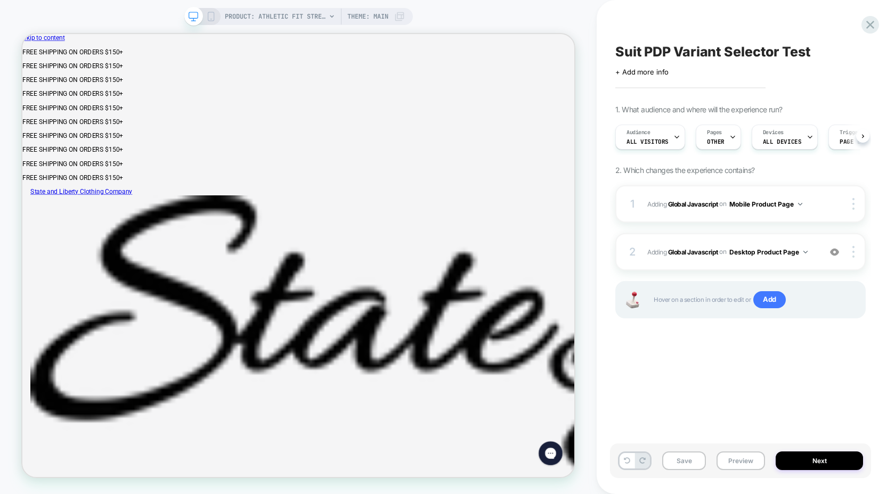
scroll to position [0, 1]
